Goal: Information Seeking & Learning: Compare options

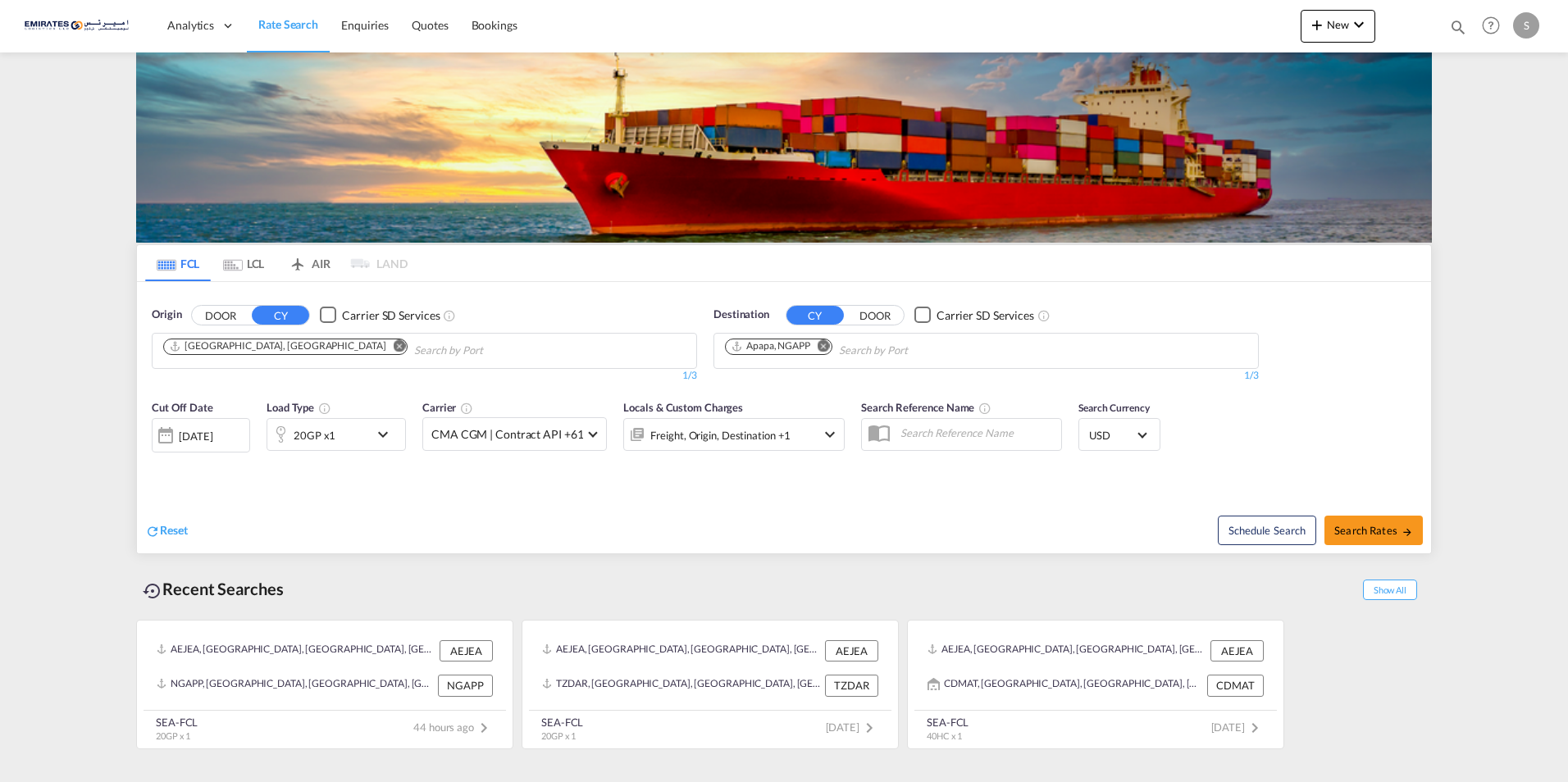
click at [825, 341] on md-icon "Remove" at bounding box center [823, 346] width 13 height 13
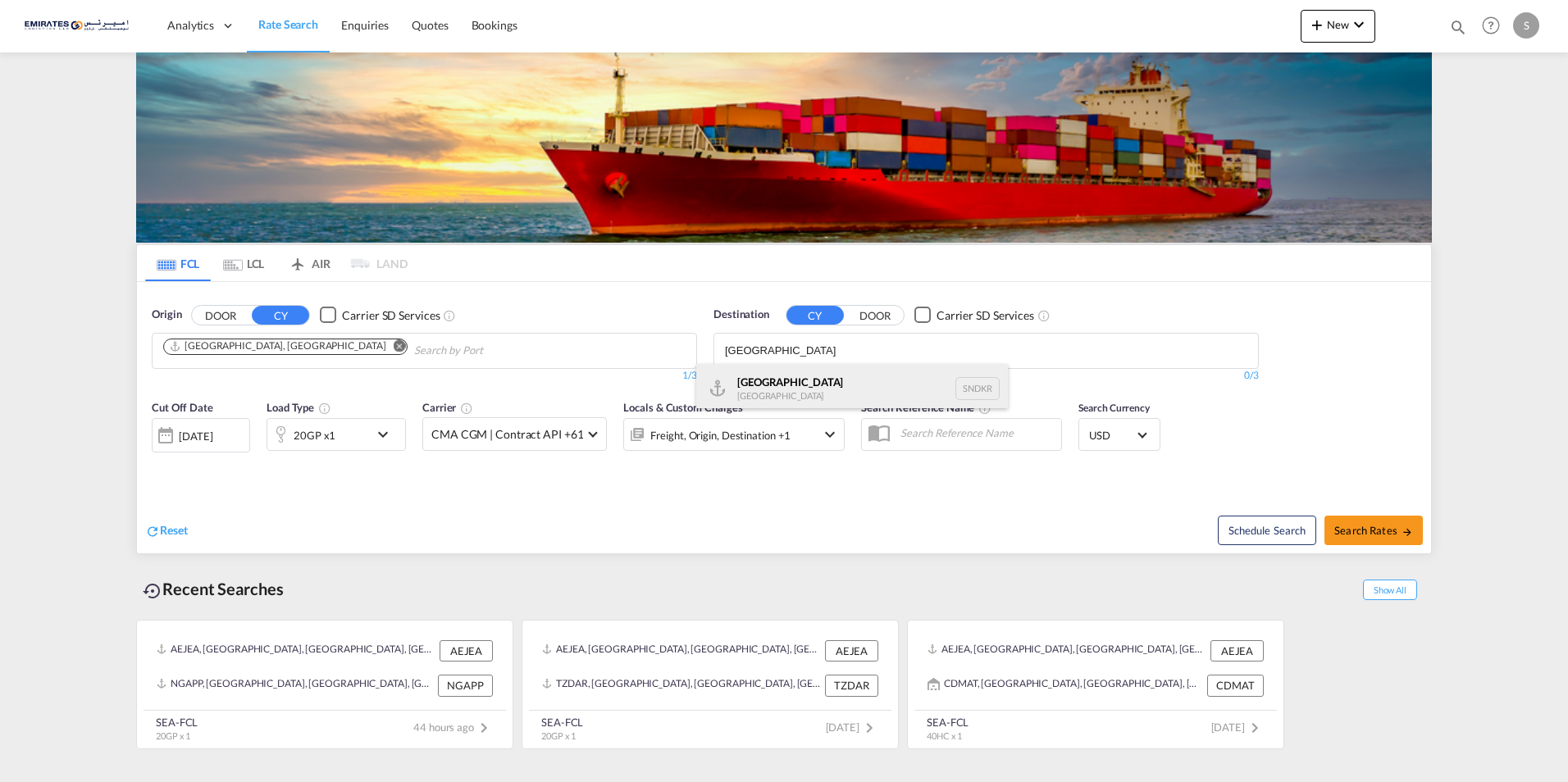
type input "[GEOGRAPHIC_DATA]"
click at [765, 381] on div "Dakar [GEOGRAPHIC_DATA] SNDKR" at bounding box center [852, 388] width 312 height 49
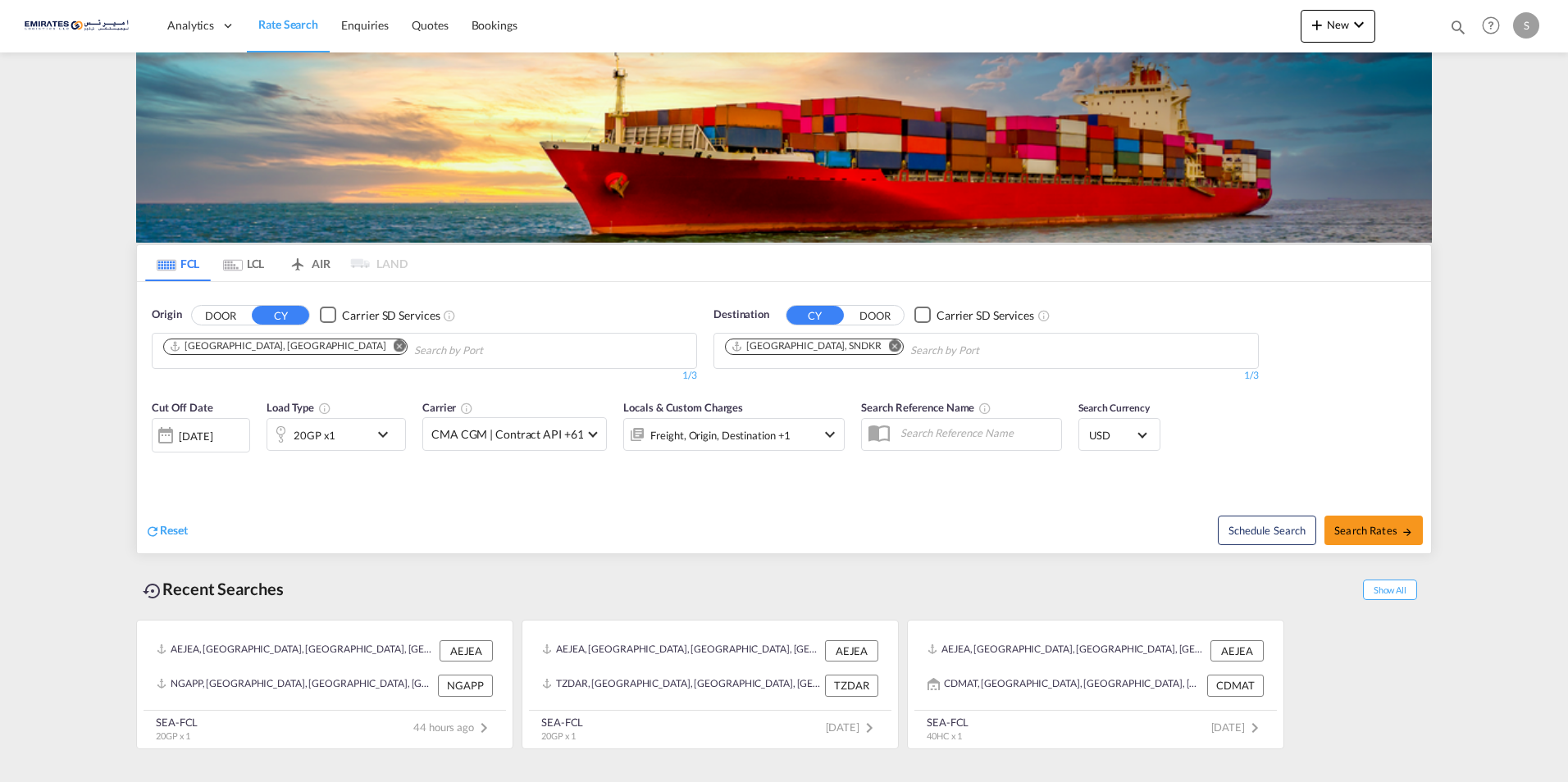
click at [382, 432] on md-icon "icon-chevron-down" at bounding box center [386, 434] width 28 height 20
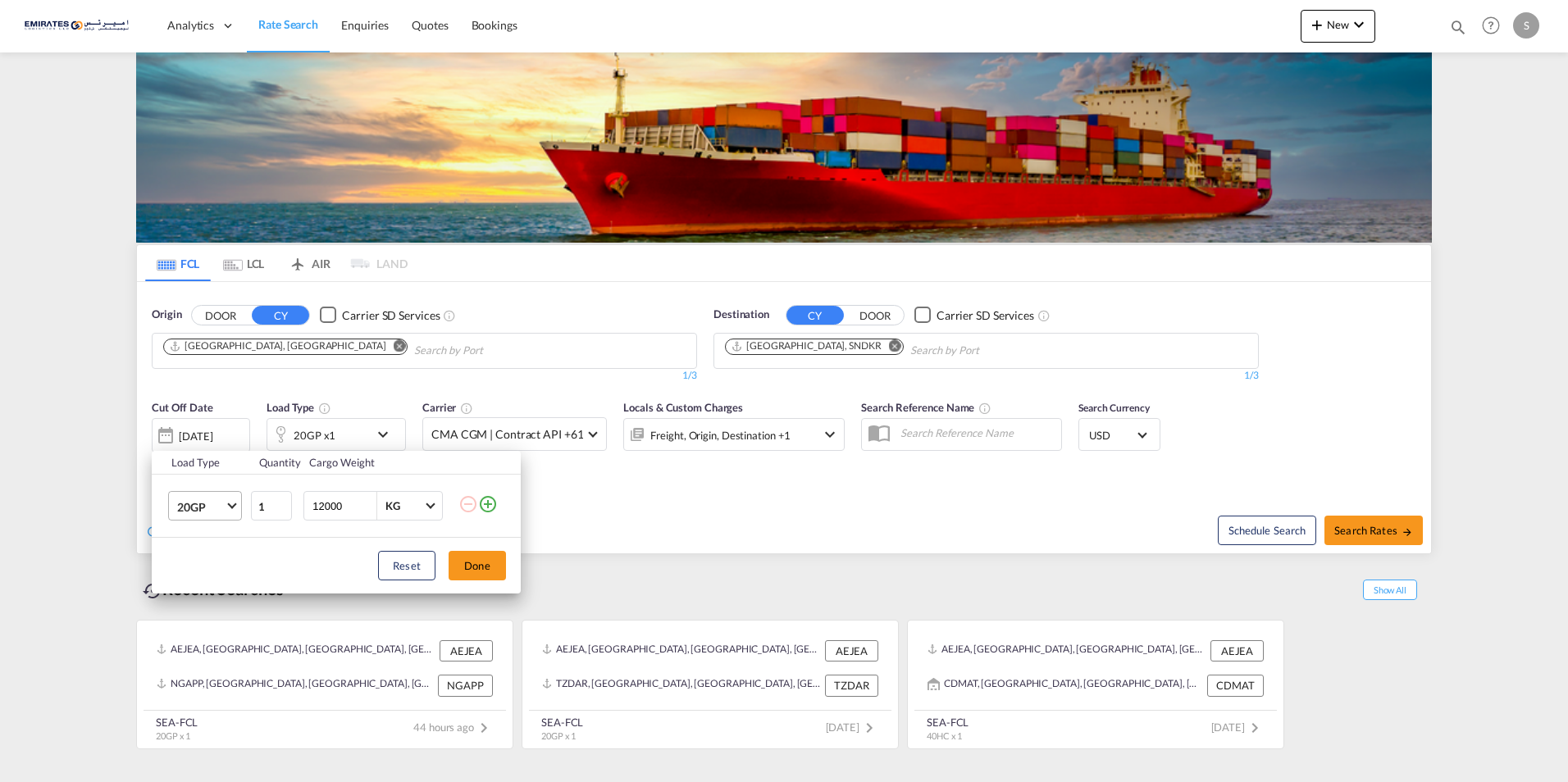
click at [235, 505] on span "Choose: \a20GP" at bounding box center [232, 504] width 9 height 9
click at [205, 584] on div "40HC" at bounding box center [192, 585] width 30 height 16
click at [468, 563] on button "Done" at bounding box center [477, 565] width 57 height 29
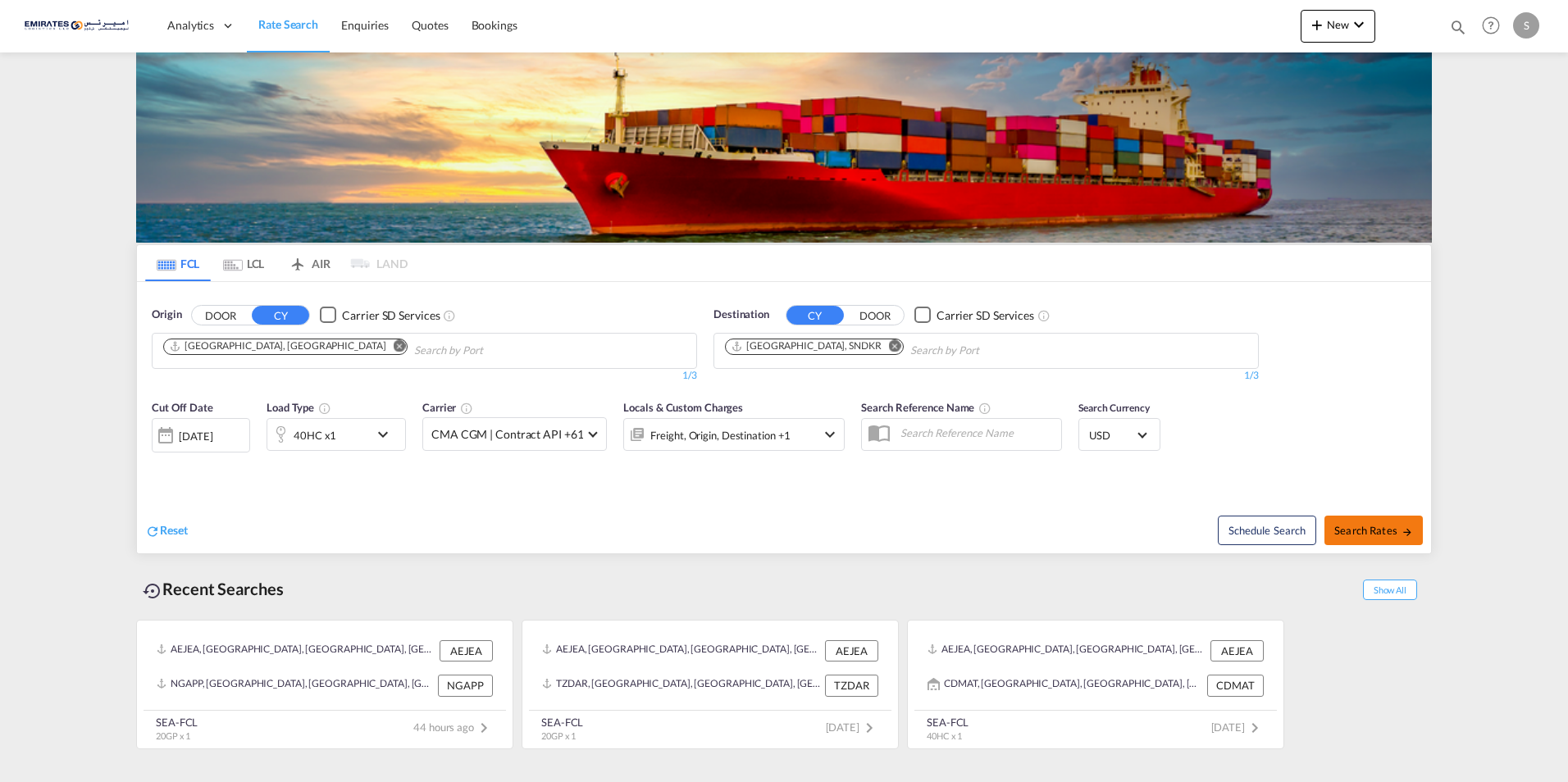
click at [1371, 533] on span "Search Rates" at bounding box center [1373, 530] width 79 height 13
type input "AEJEA to SNDKR / [DATE]"
